Goal: Task Accomplishment & Management: Manage account settings

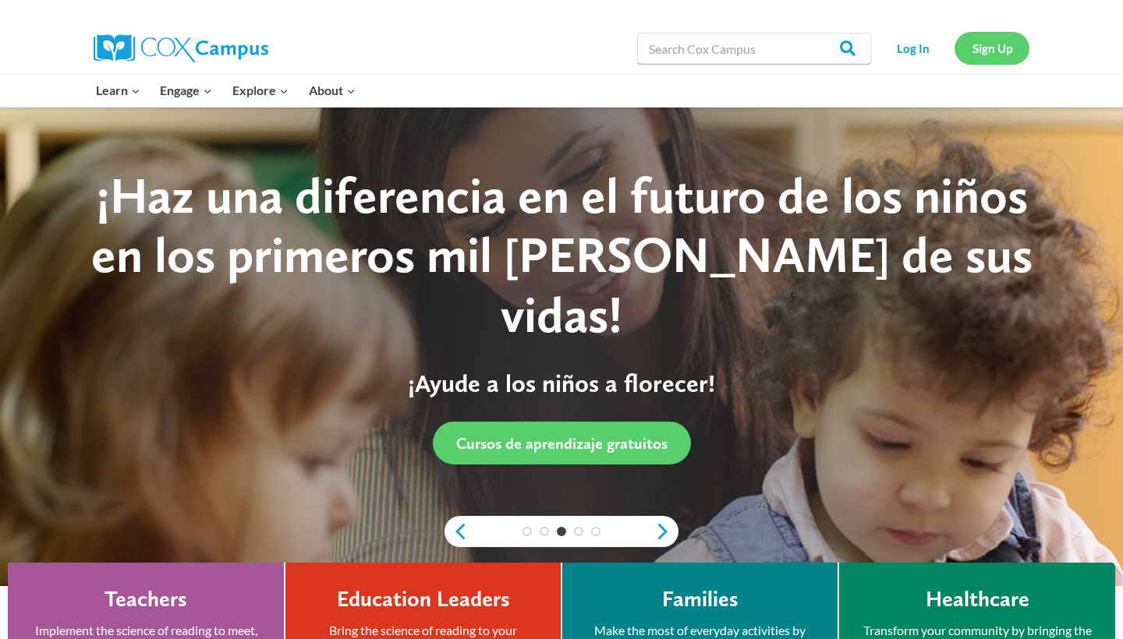
click at [990, 42] on link "Sign Up" at bounding box center [992, 48] width 75 height 32
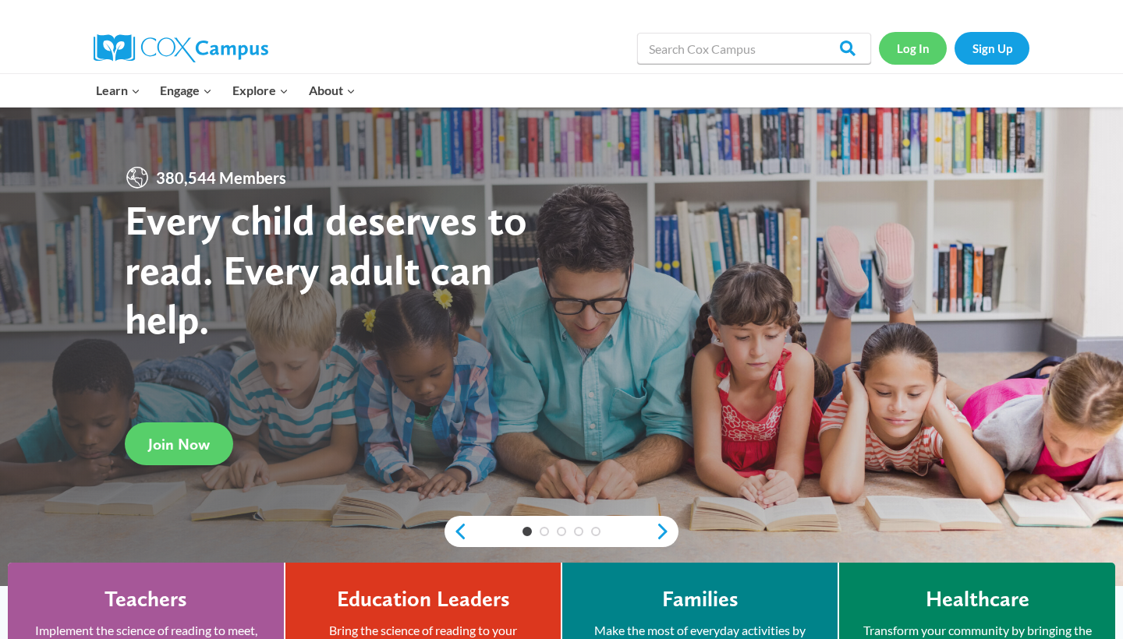
click at [918, 43] on link "Log In" at bounding box center [913, 48] width 68 height 32
click at [908, 57] on link "Log In" at bounding box center [913, 48] width 68 height 32
click at [916, 56] on link "Log In" at bounding box center [913, 48] width 68 height 32
click at [917, 49] on link "Log In" at bounding box center [913, 48] width 68 height 32
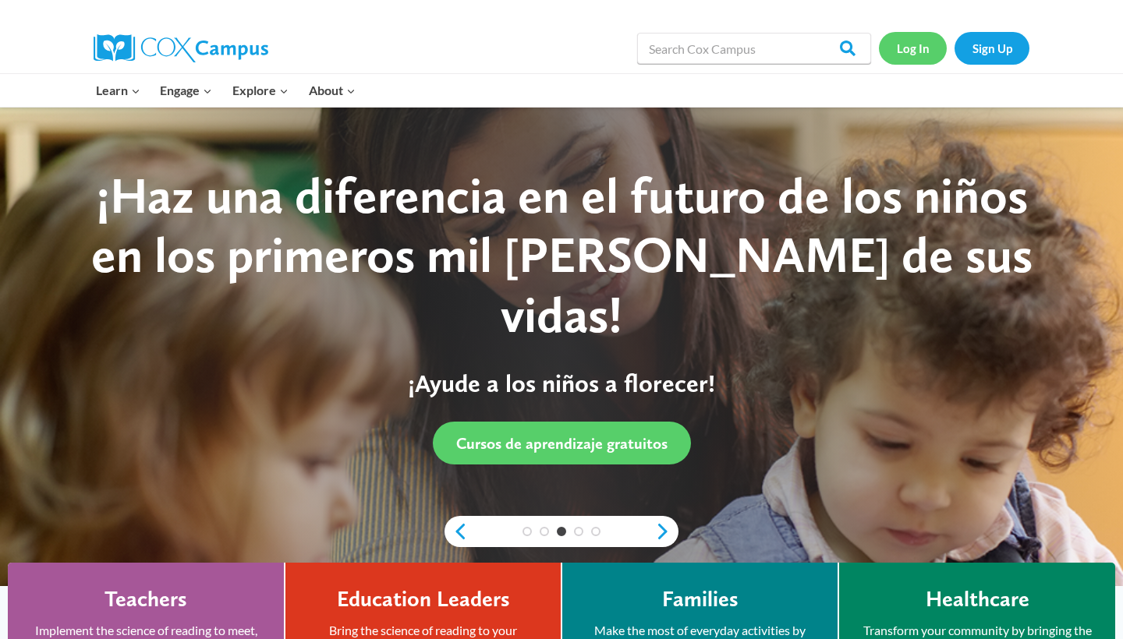
click at [926, 44] on link "Log In" at bounding box center [913, 48] width 68 height 32
click at [991, 48] on link "Sign Up" at bounding box center [992, 48] width 75 height 32
